Goal: Find contact information: Find contact information

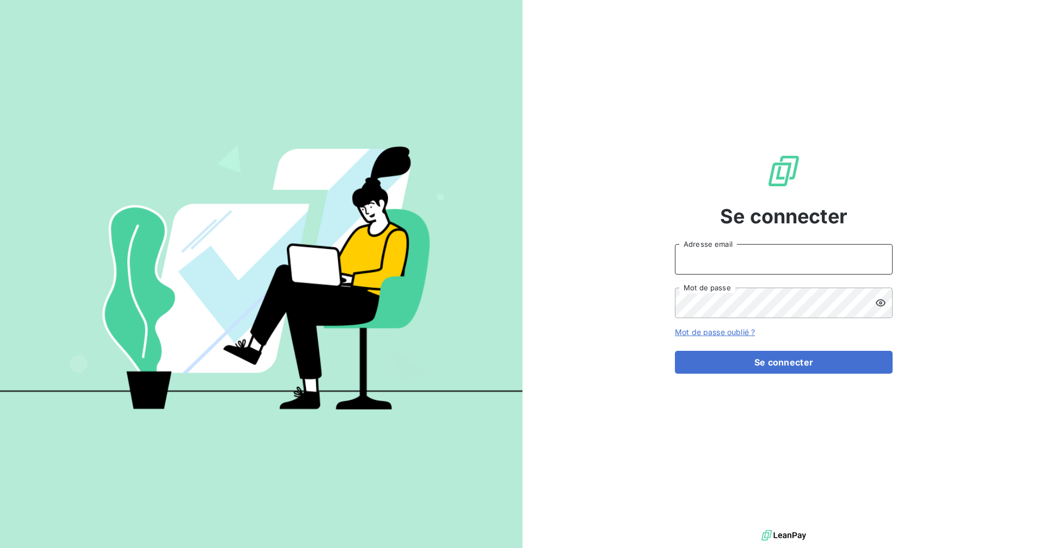
click at [765, 252] on input "Adresse email" at bounding box center [784, 259] width 218 height 30
type input "recouvrement-kly@cmservice.fr"
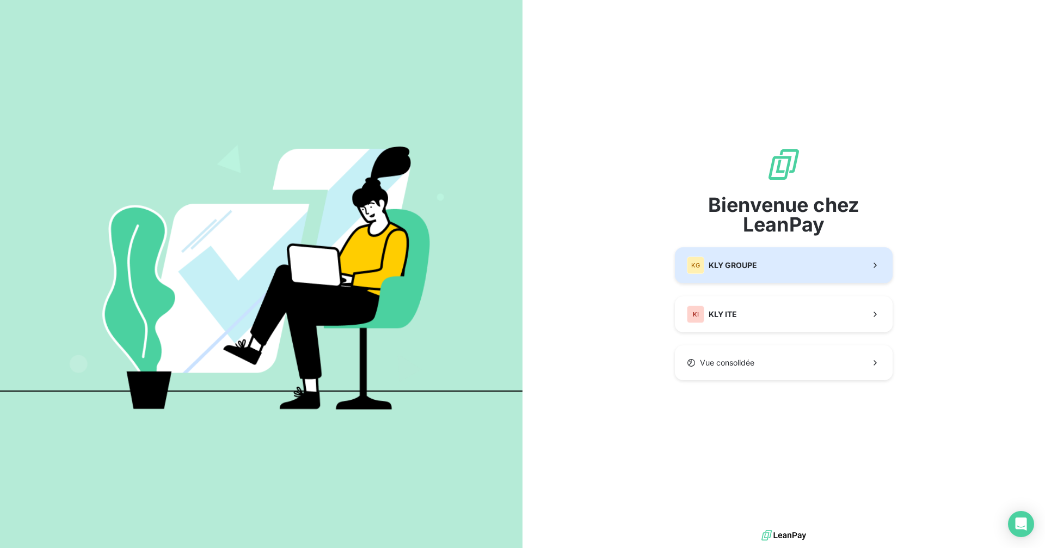
click at [726, 266] on span "KLY GROUPE" at bounding box center [733, 265] width 48 height 11
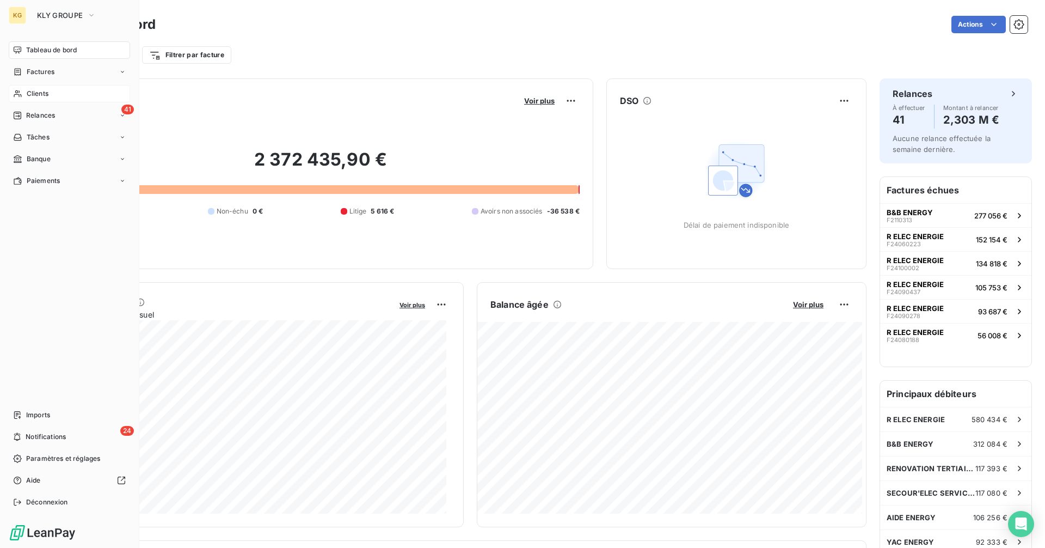
click at [38, 93] on span "Clients" at bounding box center [38, 94] width 22 height 10
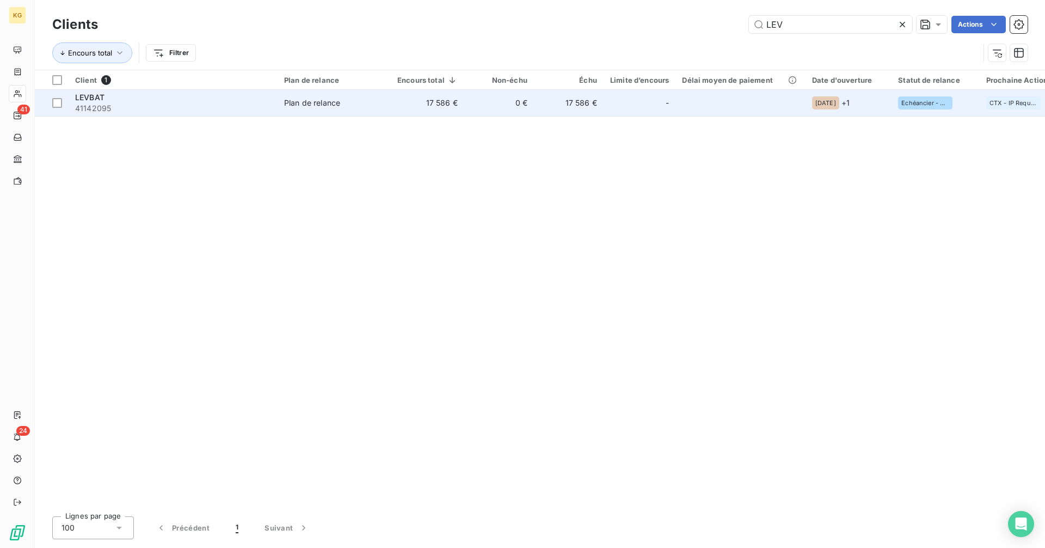
type input "LEV"
click at [445, 114] on td "17 586 €" at bounding box center [427, 103] width 73 height 26
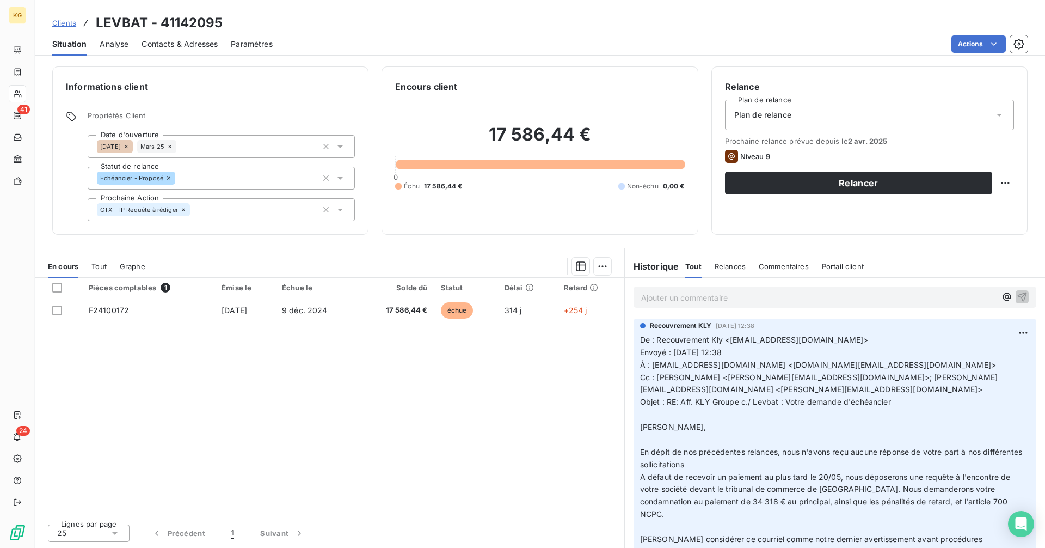
click at [198, 41] on span "Contacts & Adresses" at bounding box center [180, 44] width 76 height 11
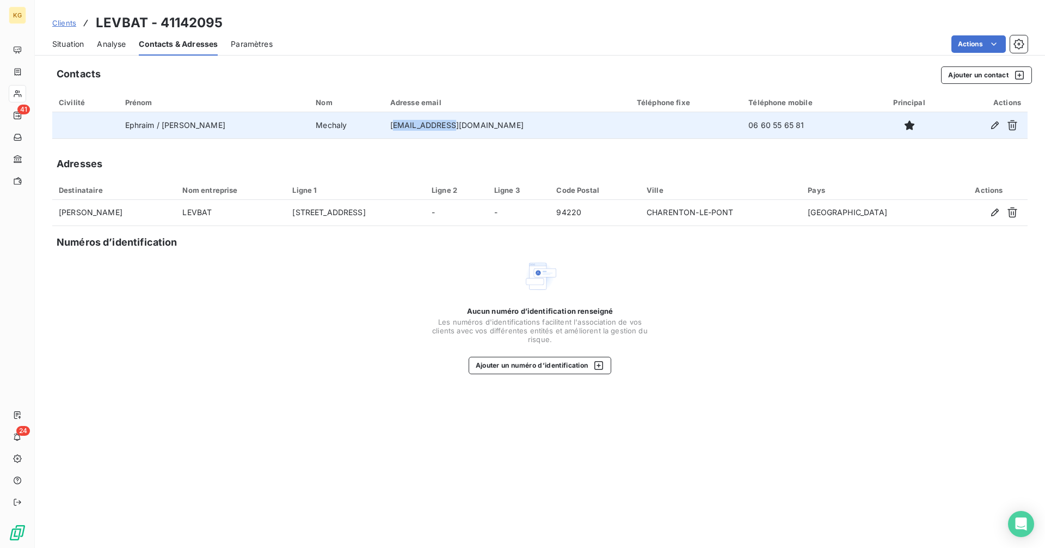
drag, startPoint x: 396, startPoint y: 124, endPoint x: 369, endPoint y: 123, distance: 27.8
click at [384, 123] on td "[EMAIL_ADDRESS][DOMAIN_NAME]" at bounding box center [507, 125] width 247 height 26
drag, startPoint x: 689, startPoint y: 126, endPoint x: 763, endPoint y: 128, distance: 74.6
click at [763, 128] on tr "Ephraim / [PERSON_NAME] [EMAIL_ADDRESS][DOMAIN_NAME] 06 60 55 65 81" at bounding box center [540, 125] width 976 height 26
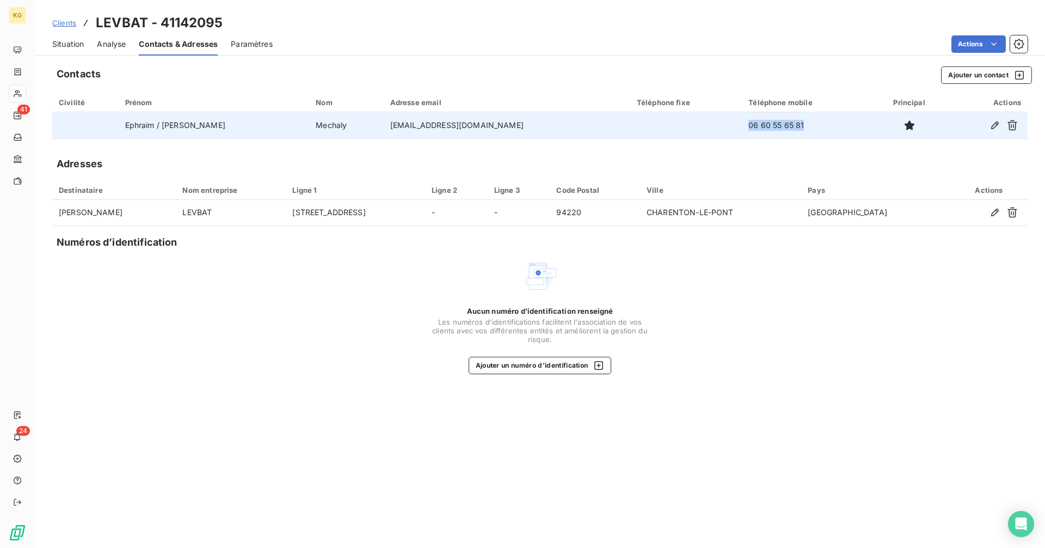
click at [763, 128] on td "06 60 55 65 81" at bounding box center [807, 125] width 130 height 26
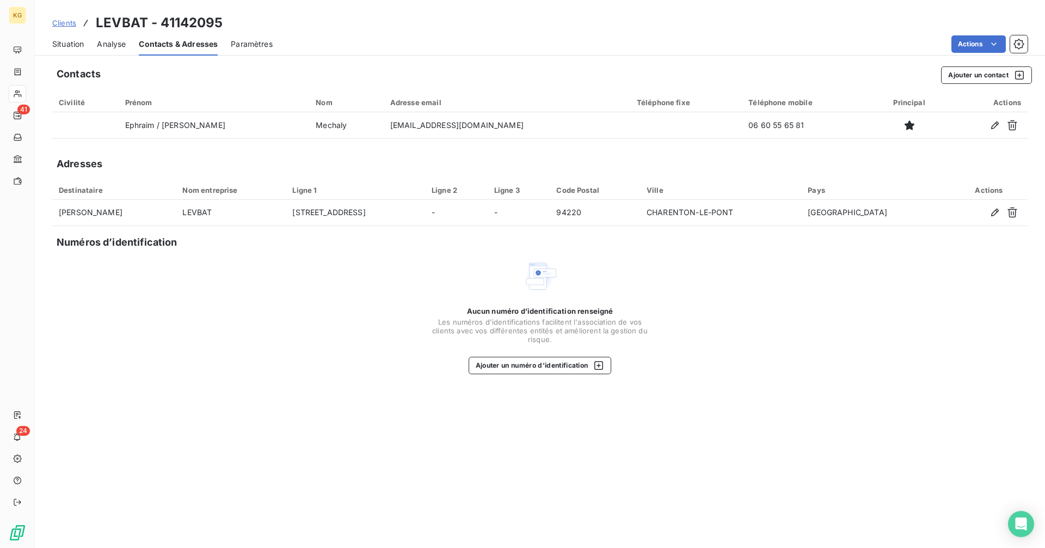
click at [818, 108] on th "Téléphone mobile" at bounding box center [807, 103] width 130 height 20
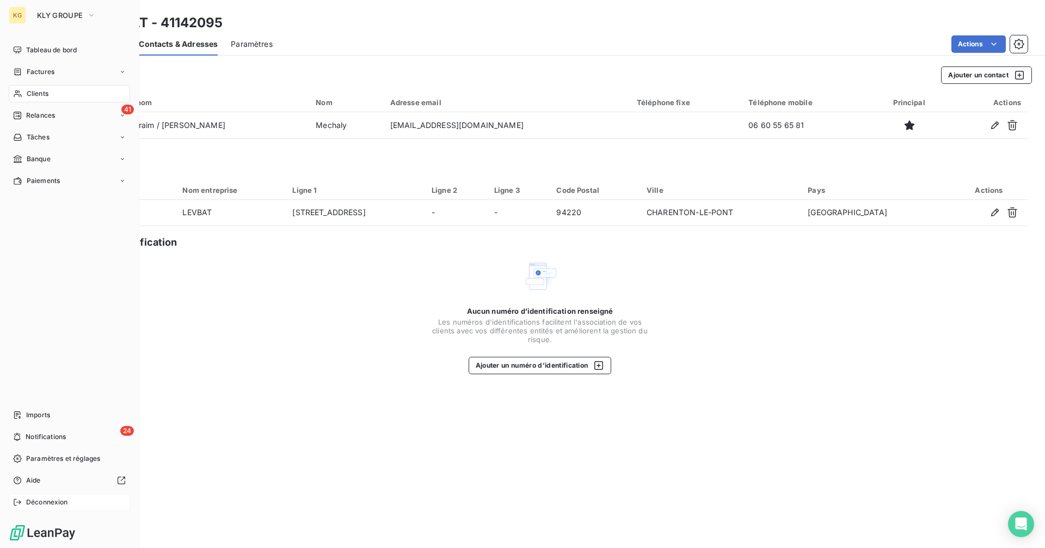
click at [27, 498] on span "Déconnexion" at bounding box center [47, 502] width 42 height 10
